Goal: Task Accomplishment & Management: Complete application form

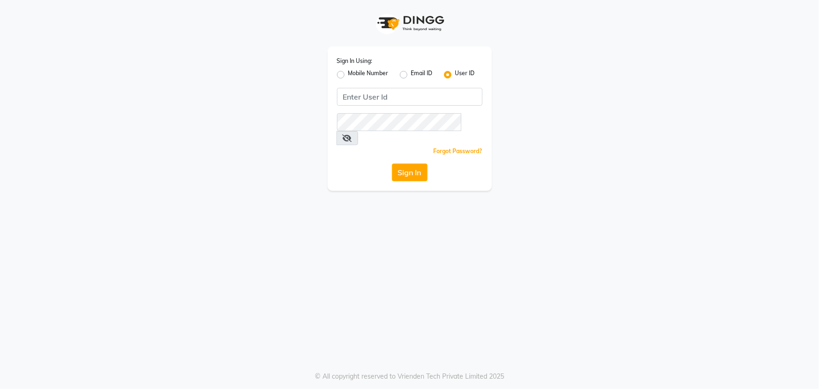
click at [336, 72] on div "Sign In Using: Mobile Number Email ID User ID Remember me Forgot Password? Sign…" at bounding box center [410, 118] width 164 height 144
click at [348, 72] on label "Mobile Number" at bounding box center [368, 74] width 40 height 11
click at [348, 72] on input "Mobile Number" at bounding box center [351, 72] width 6 height 6
radio input "true"
radio input "false"
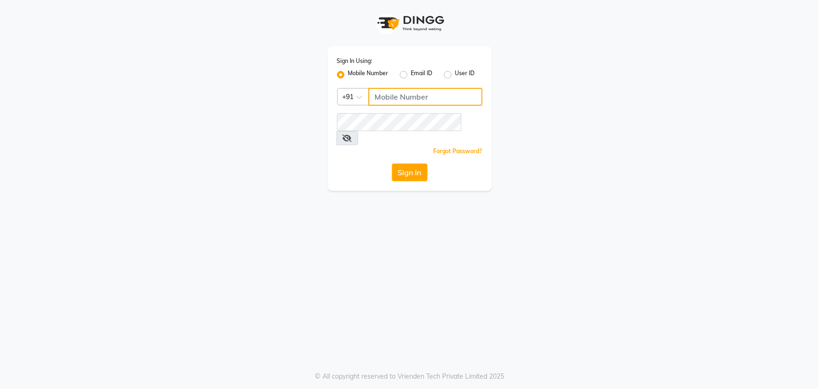
click at [425, 98] on input "Username" at bounding box center [426, 97] width 114 height 18
type input "9553330061"
click at [392, 163] on button "Sign In" at bounding box center [410, 172] width 36 height 18
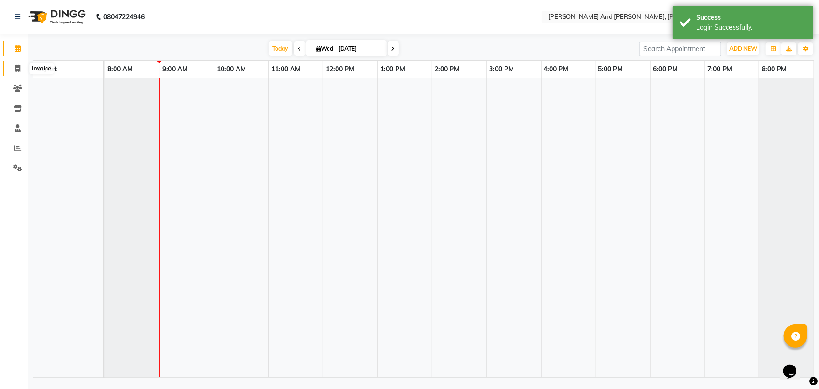
click at [11, 65] on span at bounding box center [17, 68] width 16 height 11
select select "6766"
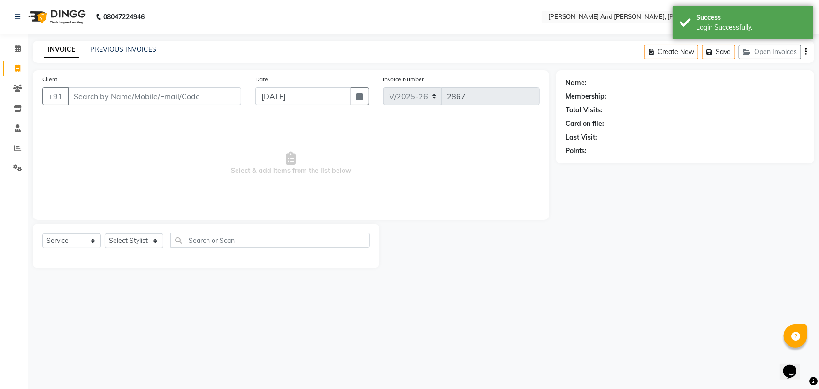
select select "P"
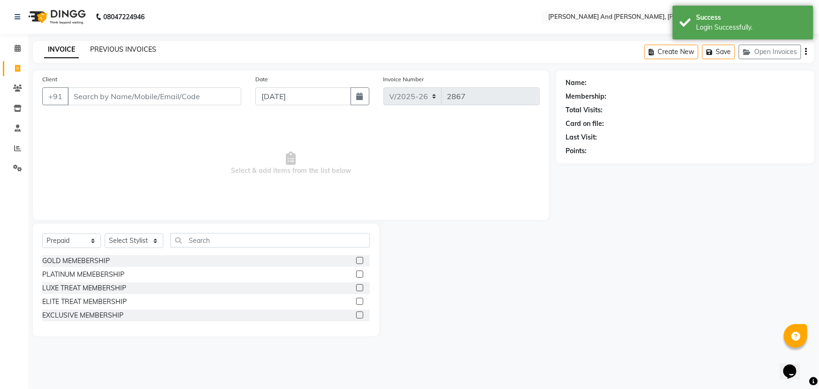
click at [132, 51] on link "PREVIOUS INVOICES" at bounding box center [123, 49] width 66 height 8
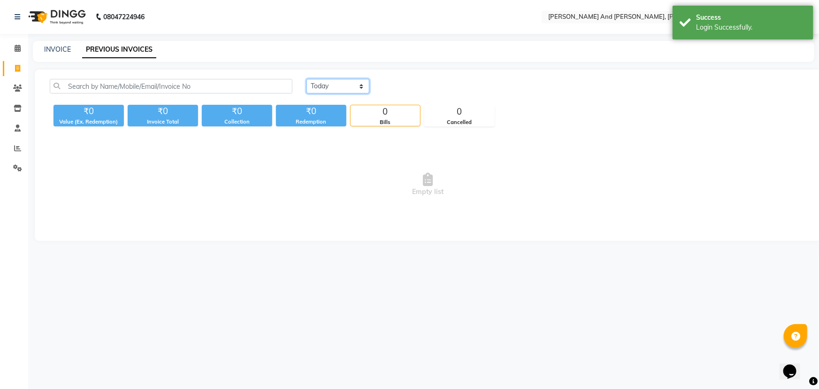
click at [338, 83] on select "[DATE] [DATE] Custom Range" at bounding box center [338, 86] width 63 height 15
select select "[DATE]"
click at [307, 79] on select "[DATE] [DATE] Custom Range" at bounding box center [338, 86] width 63 height 15
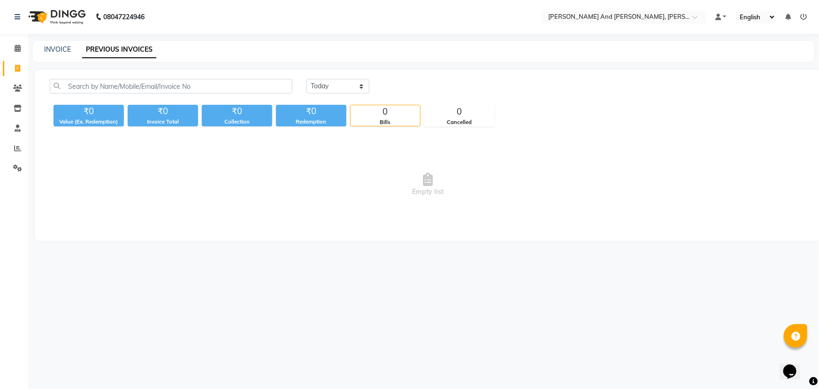
click at [585, 155] on span "Empty list" at bounding box center [428, 185] width 757 height 94
click at [596, 214] on span "Empty list" at bounding box center [428, 185] width 757 height 94
click at [21, 67] on span at bounding box center [17, 68] width 16 height 11
select select "service"
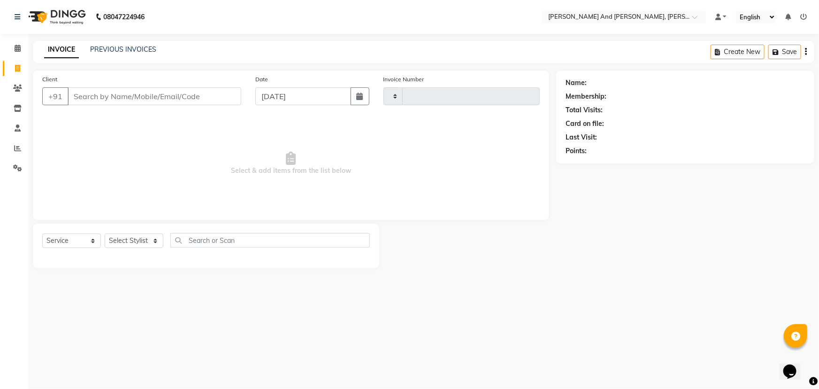
type input "2867"
select select "6766"
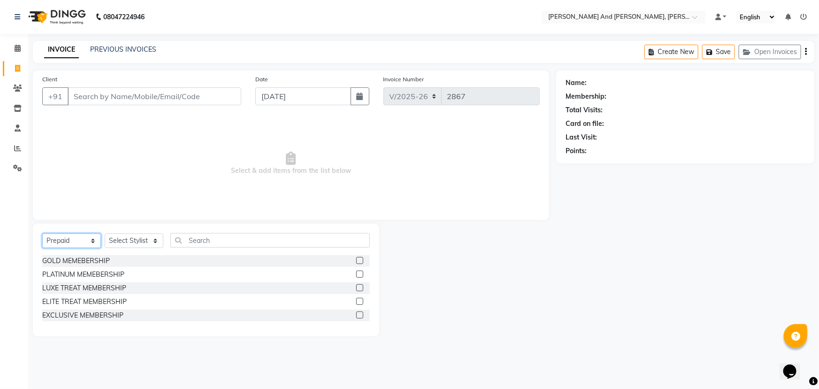
click at [81, 239] on select "Select Service Product Membership Package Voucher Prepaid Gift Card" at bounding box center [71, 240] width 59 height 15
select select "service"
click at [42, 233] on select "Select Service Product Membership Package Voucher Prepaid Gift Card" at bounding box center [71, 240] width 59 height 15
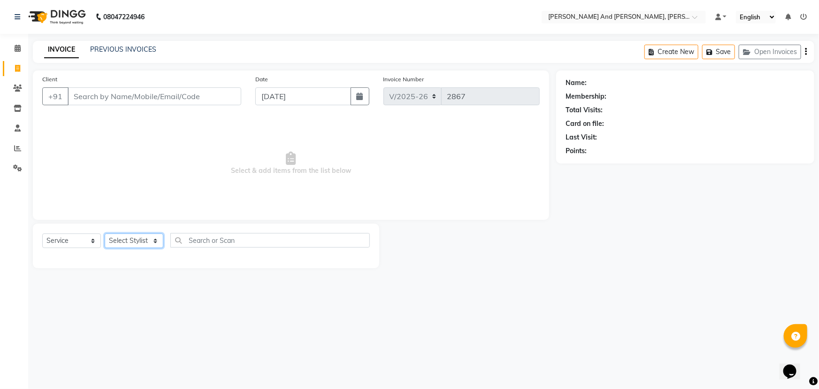
click at [133, 237] on select "Select Stylist ADITI AFREEN 2 [PERSON_NAME] [PERSON_NAME] [PERSON_NAME] 1 [PERS…" at bounding box center [134, 240] width 59 height 15
select select "86692"
click at [105, 233] on select "Select Stylist ADITI AFREEN 2 [PERSON_NAME] [PERSON_NAME] [PERSON_NAME] 1 [PERS…" at bounding box center [134, 240] width 59 height 15
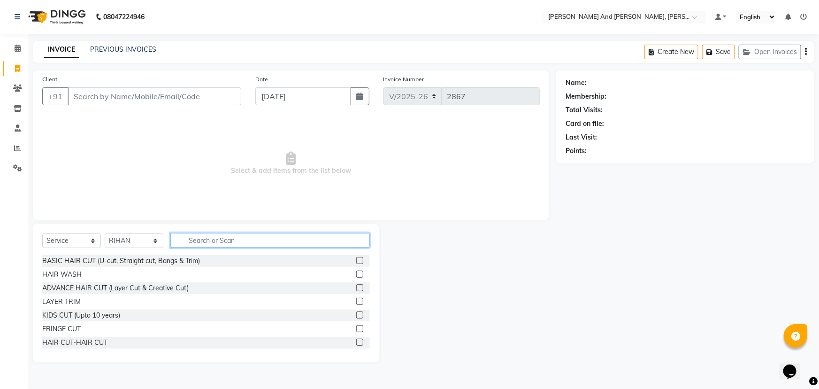
click at [225, 238] on input "text" at bounding box center [270, 240] width 200 height 15
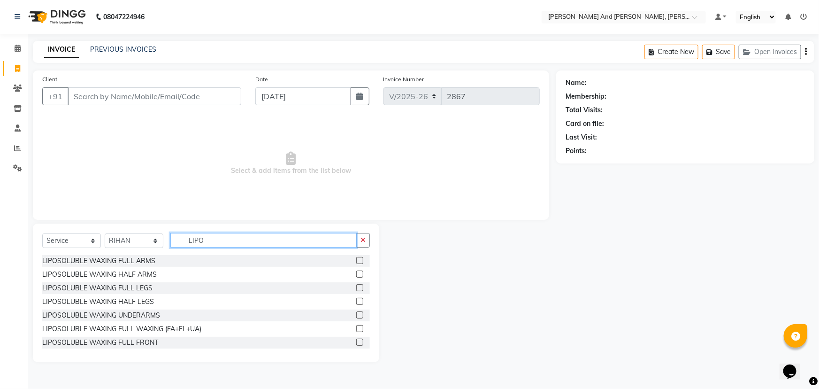
type input "LIPO"
click at [356, 259] on label at bounding box center [359, 260] width 7 height 7
click at [356, 259] on input "checkbox" at bounding box center [359, 261] width 6 height 6
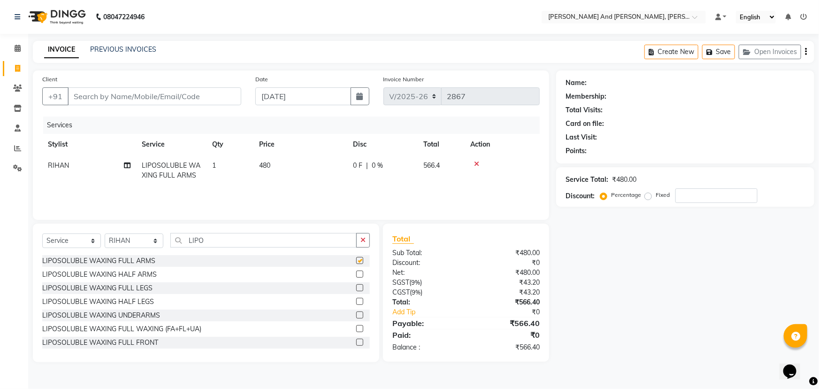
checkbox input "false"
click at [356, 288] on label at bounding box center [359, 287] width 7 height 7
click at [356, 288] on input "checkbox" at bounding box center [359, 288] width 6 height 6
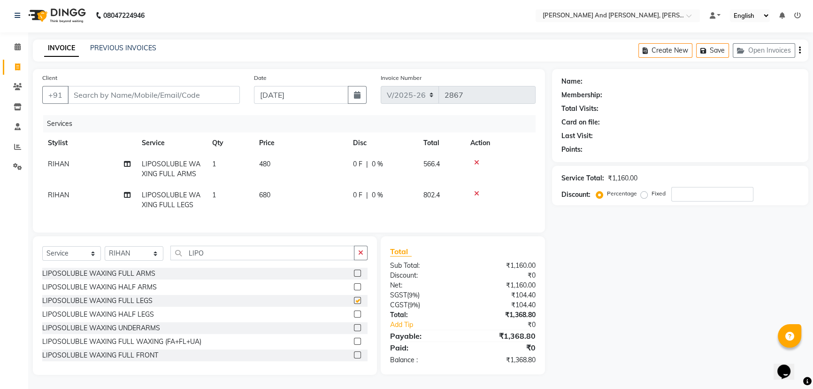
checkbox input "false"
click at [17, 63] on icon at bounding box center [17, 66] width 5 height 7
select select "service"
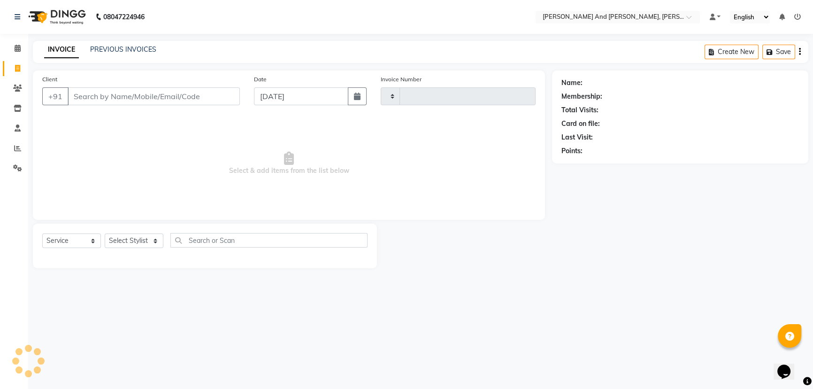
type input "2867"
select select "6766"
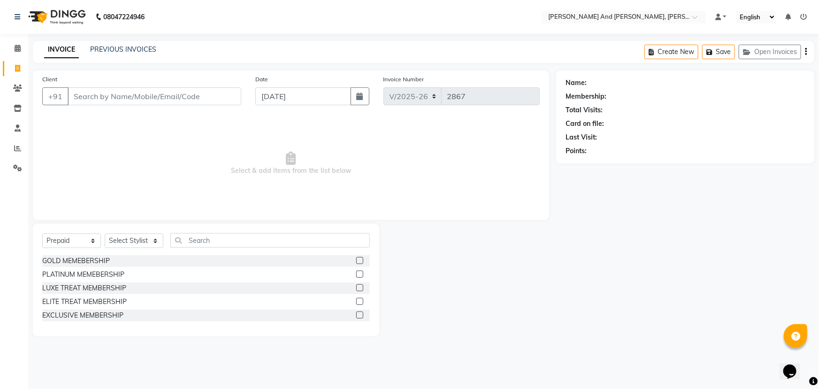
click at [436, 53] on div "INVOICE PREVIOUS INVOICES Create New Save Open Invoices" at bounding box center [424, 52] width 782 height 22
click at [61, 240] on select "Select Service Product Membership Package Voucher Prepaid Gift Card" at bounding box center [71, 240] width 59 height 15
select select "service"
click at [42, 233] on select "Select Service Product Membership Package Voucher Prepaid Gift Card" at bounding box center [71, 240] width 59 height 15
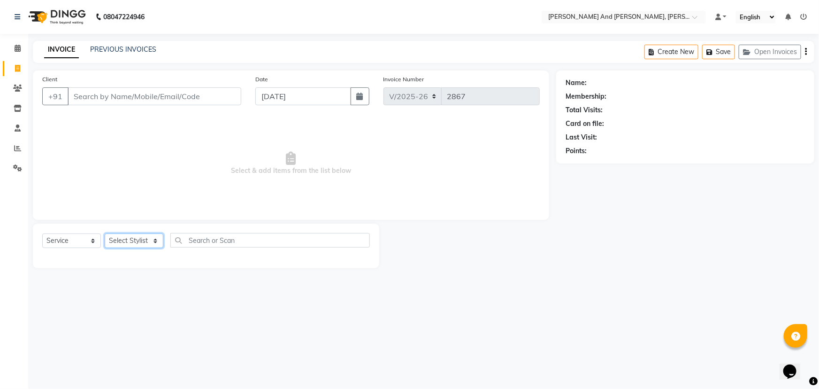
click at [131, 240] on select "Select Stylist ADITI AFREEN 2 [PERSON_NAME] [PERSON_NAME] [PERSON_NAME] 1 [PERS…" at bounding box center [134, 240] width 59 height 15
select select "87929"
click at [105, 233] on select "Select Stylist ADITI AFREEN 2 [PERSON_NAME] [PERSON_NAME] [PERSON_NAME] 1 [PERS…" at bounding box center [134, 240] width 59 height 15
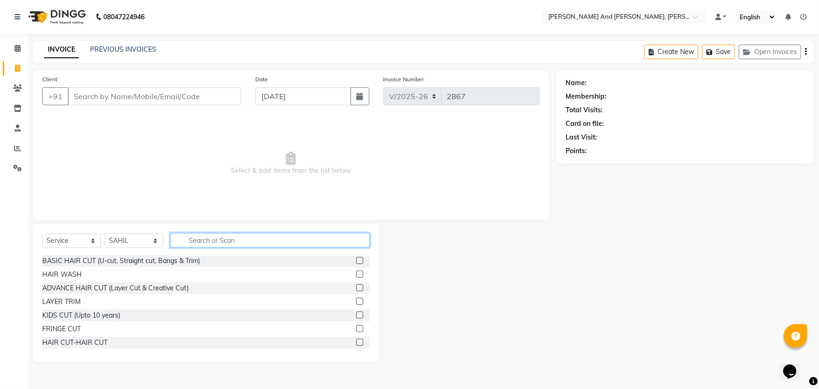
click at [225, 239] on input "text" at bounding box center [270, 240] width 200 height 15
type input "HAIR"
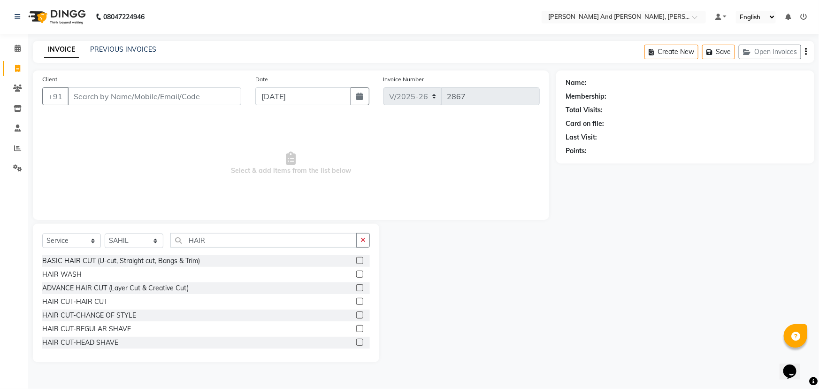
click at [356, 300] on label at bounding box center [359, 301] width 7 height 7
click at [356, 300] on input "checkbox" at bounding box center [359, 302] width 6 height 6
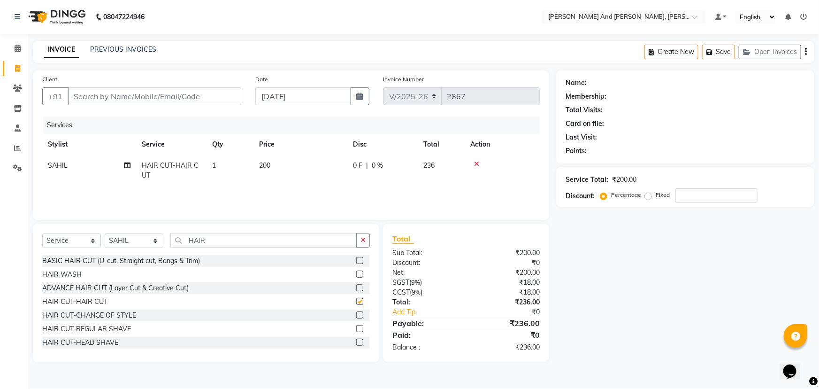
checkbox input "false"
drag, startPoint x: 225, startPoint y: 239, endPoint x: 101, endPoint y: 239, distance: 123.9
click at [103, 241] on div "Select Service Product Membership Package Voucher Prepaid Gift Card Select Styl…" at bounding box center [206, 244] width 328 height 22
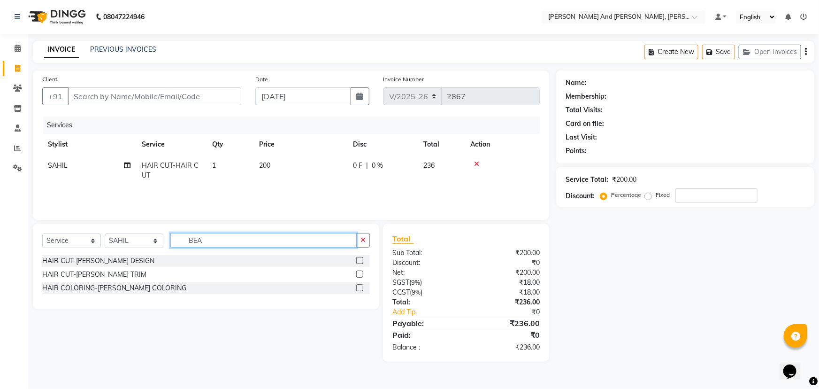
type input "BEA"
drag, startPoint x: 358, startPoint y: 274, endPoint x: 364, endPoint y: 263, distance: 12.4
click at [358, 274] on label at bounding box center [359, 273] width 7 height 7
click at [358, 274] on input "checkbox" at bounding box center [359, 274] width 6 height 6
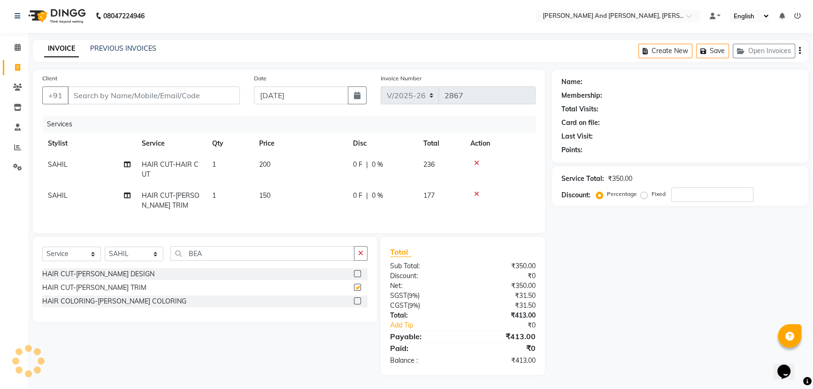
scroll to position [8, 0]
checkbox input "false"
click at [164, 94] on input "Client" at bounding box center [154, 95] width 172 height 18
type input "S"
type input "0"
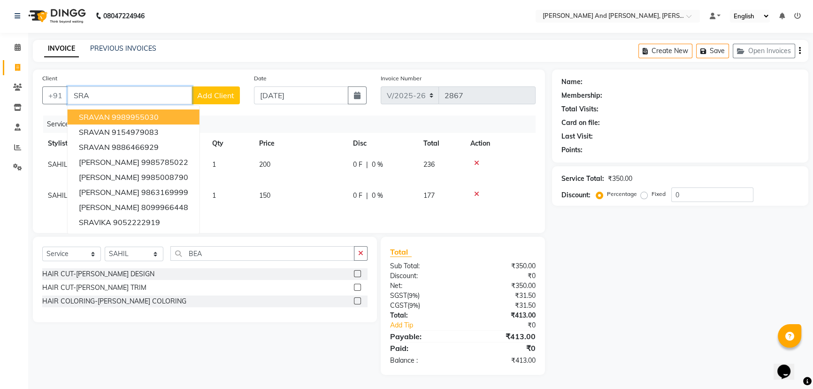
click at [155, 112] on ngb-highlight "9989955030" at bounding box center [135, 116] width 47 height 9
type input "9989955030"
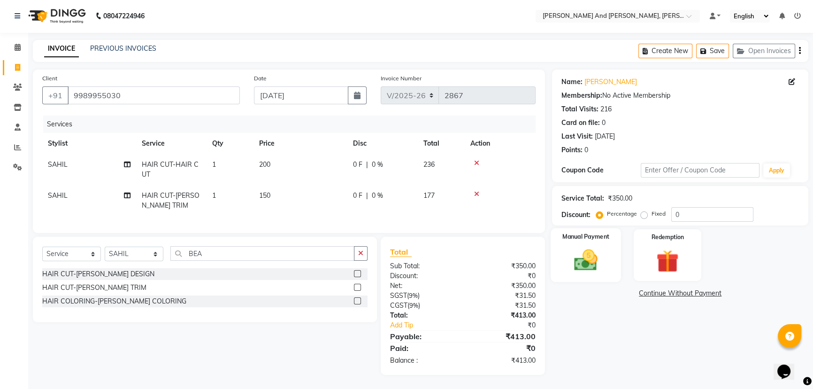
click at [588, 239] on div "Manual Payment" at bounding box center [586, 255] width 70 height 54
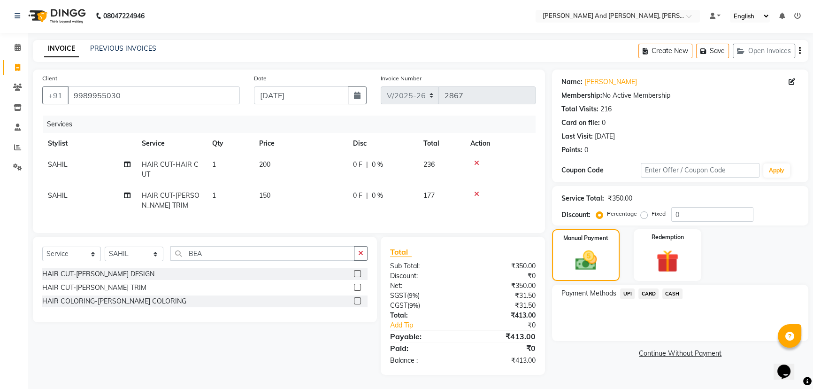
click at [627, 288] on span "UPI" at bounding box center [627, 293] width 15 height 11
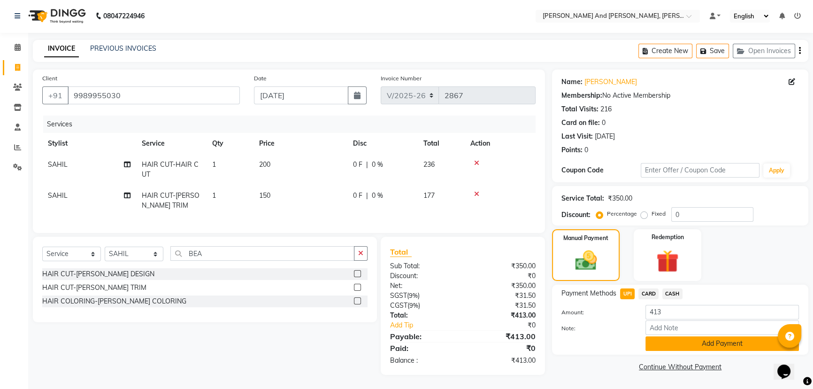
click at [686, 336] on button "Add Payment" at bounding box center [722, 343] width 154 height 15
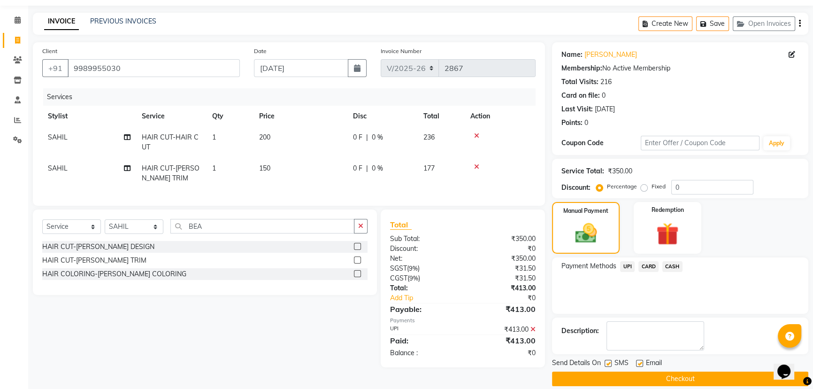
scroll to position [38, 0]
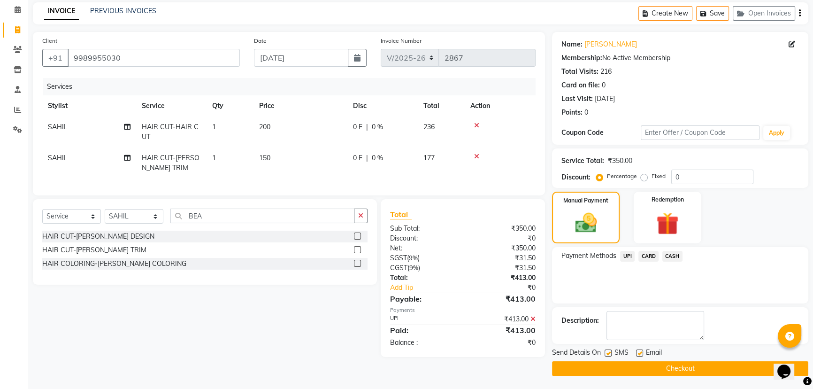
click at [624, 366] on button "Checkout" at bounding box center [680, 368] width 256 height 15
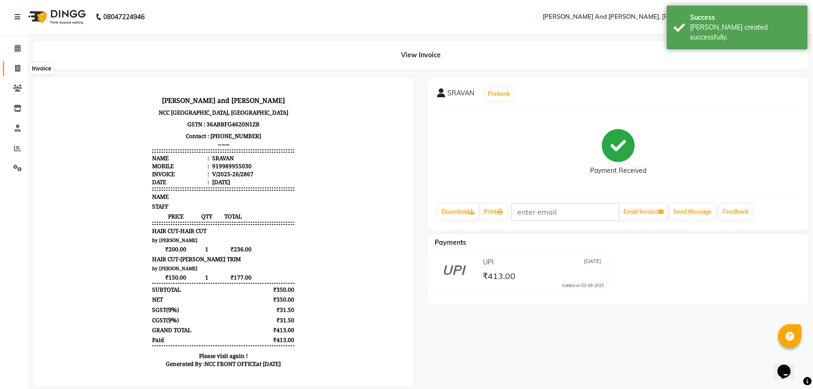
click at [14, 68] on span at bounding box center [17, 68] width 16 height 11
select select "service"
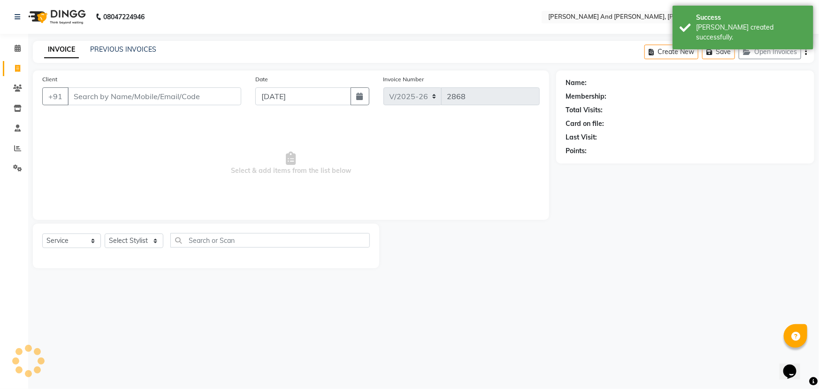
click at [14, 68] on span at bounding box center [17, 68] width 16 height 11
select select "6766"
select select "P"
